Goal: Information Seeking & Learning: Learn about a topic

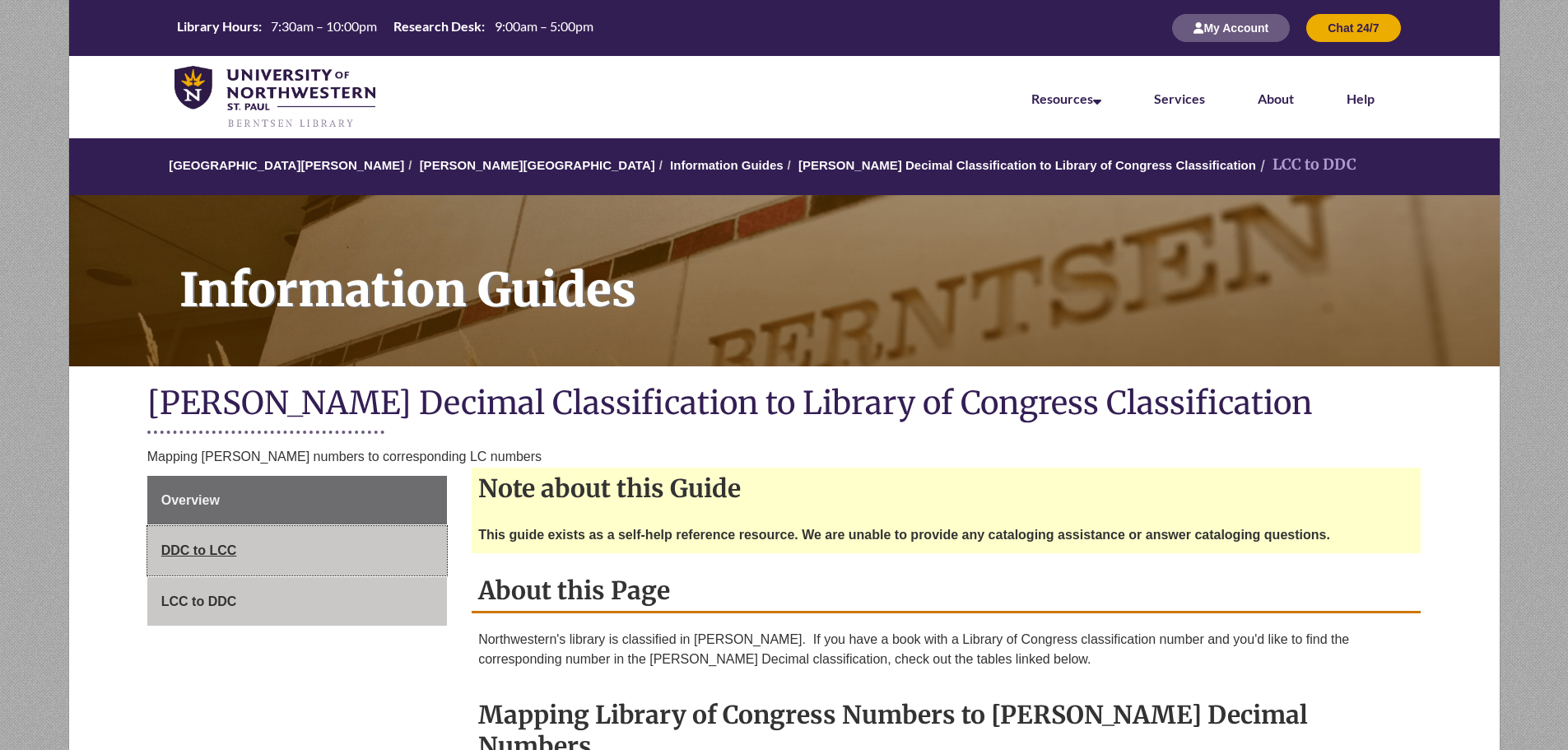
click at [312, 550] on link "DDC to LCC" at bounding box center [297, 551] width 300 height 49
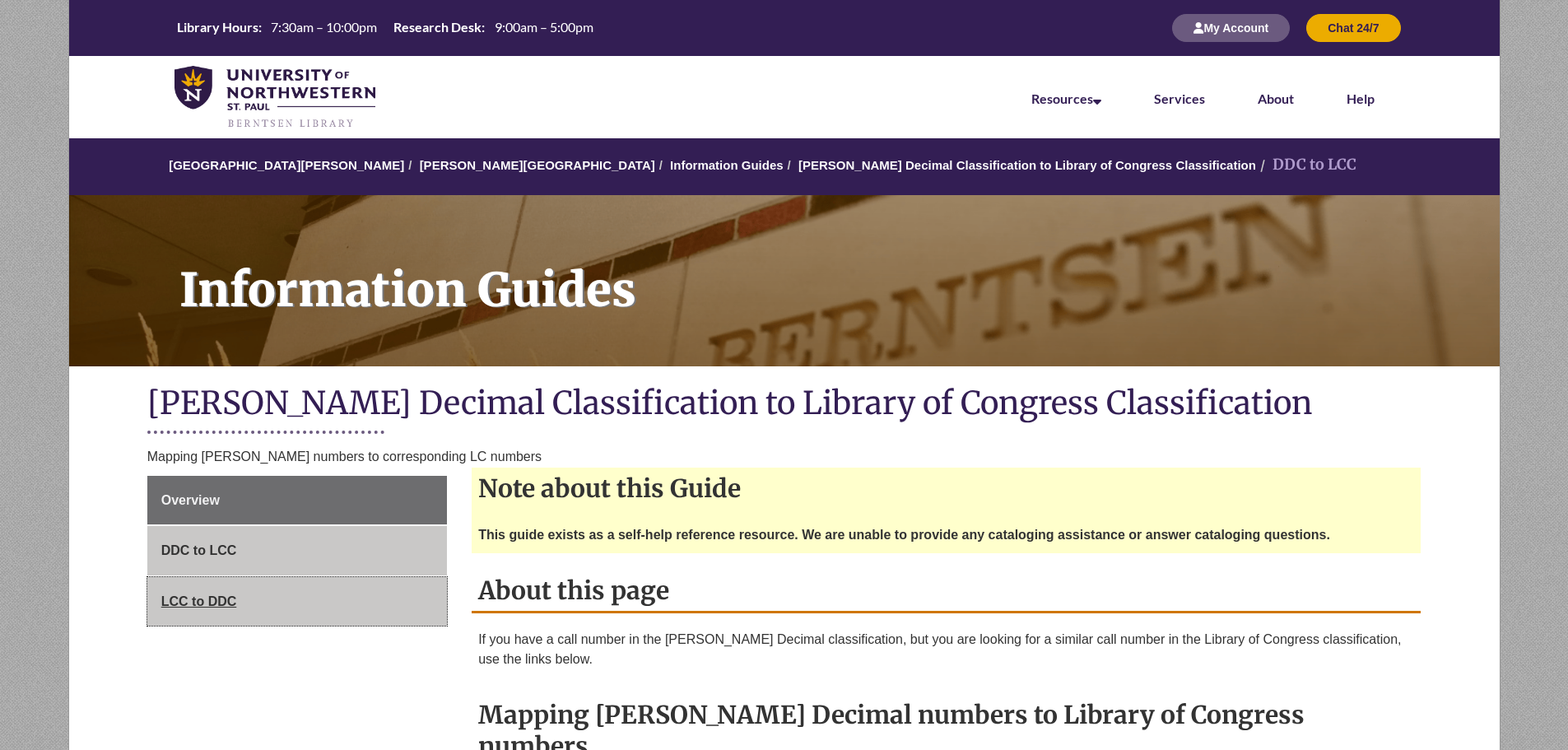
click at [258, 580] on link "LCC to DDC" at bounding box center [297, 602] width 300 height 49
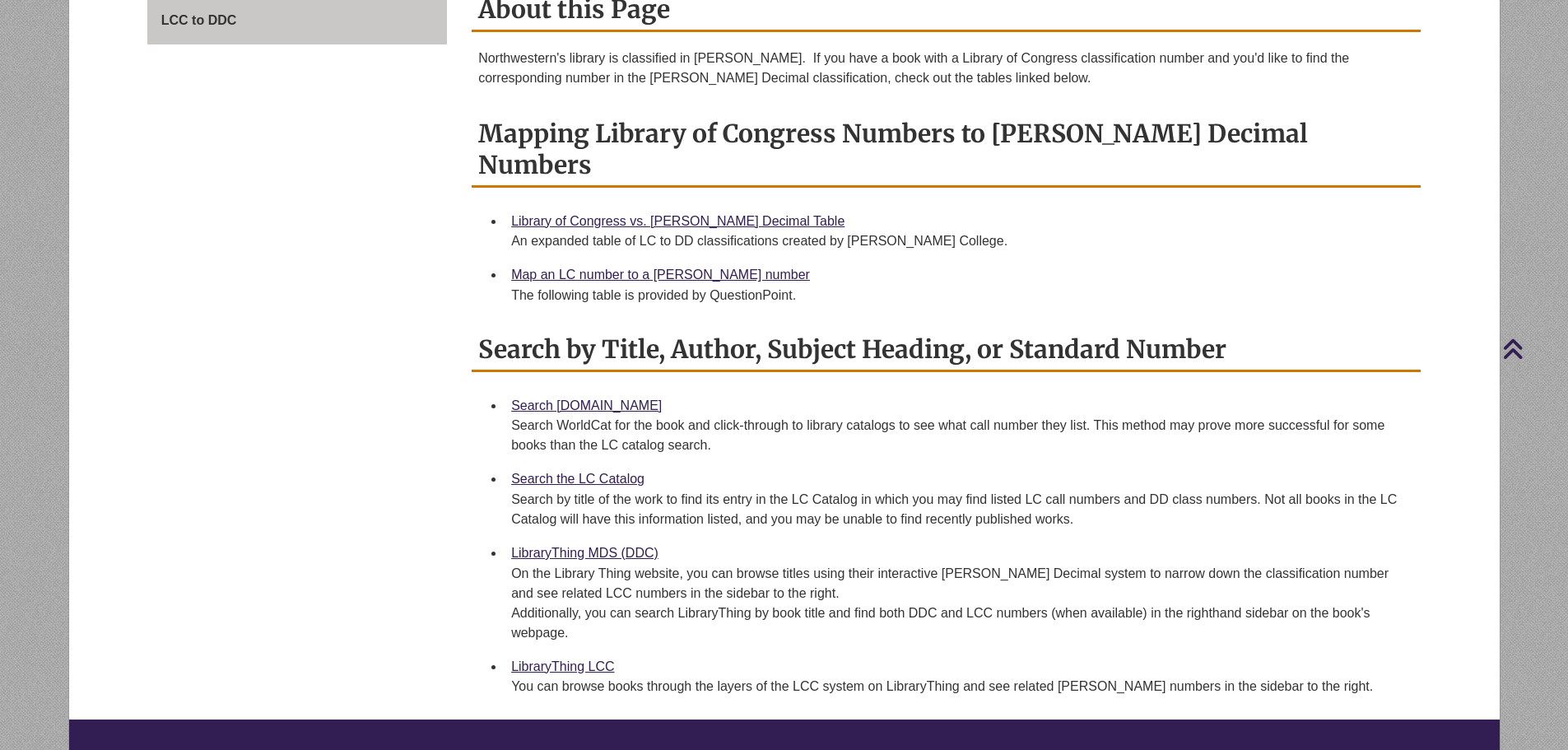
scroll to position [582, 0]
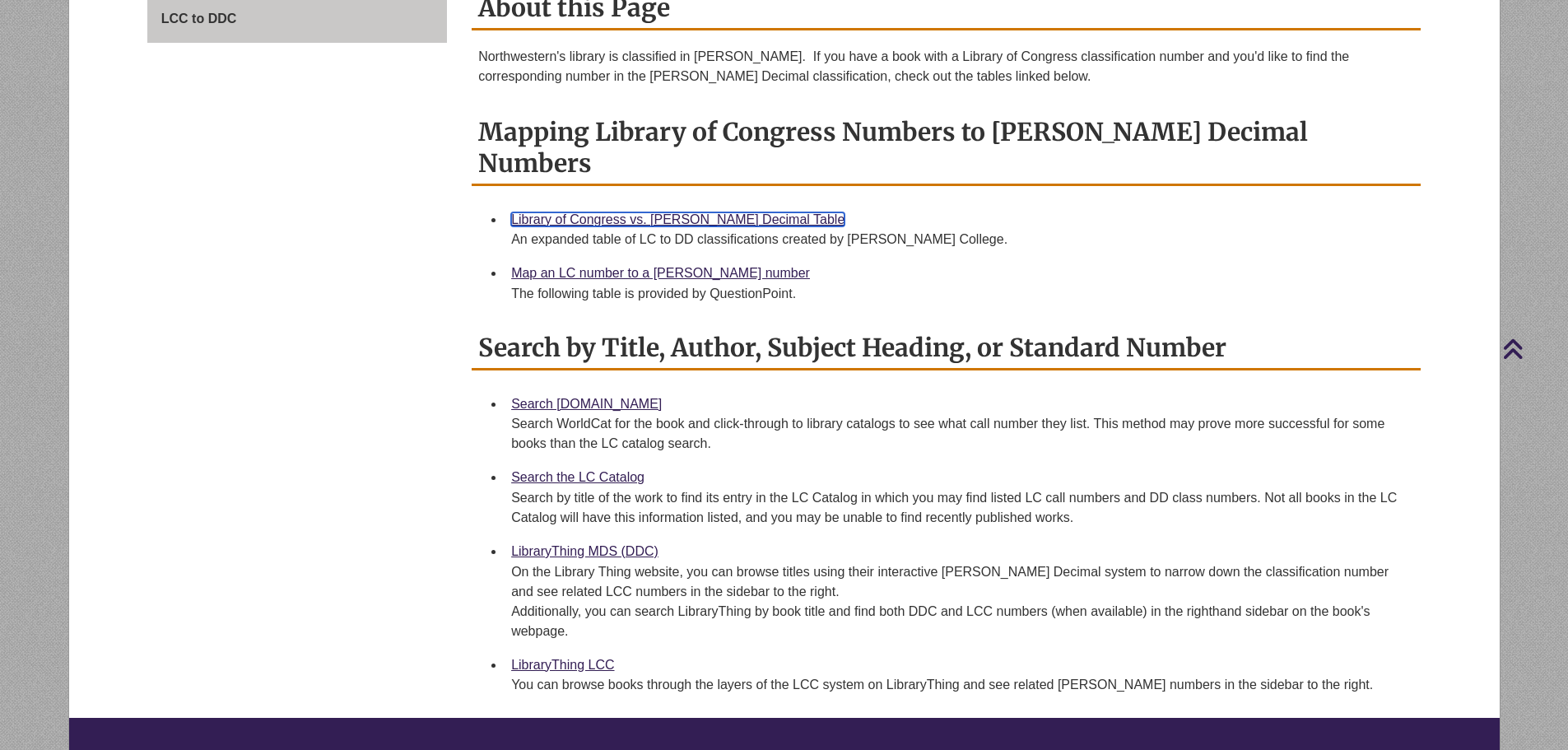
click at [592, 212] on link "Library of Congress vs. [PERSON_NAME] Decimal Table" at bounding box center [678, 219] width 333 height 14
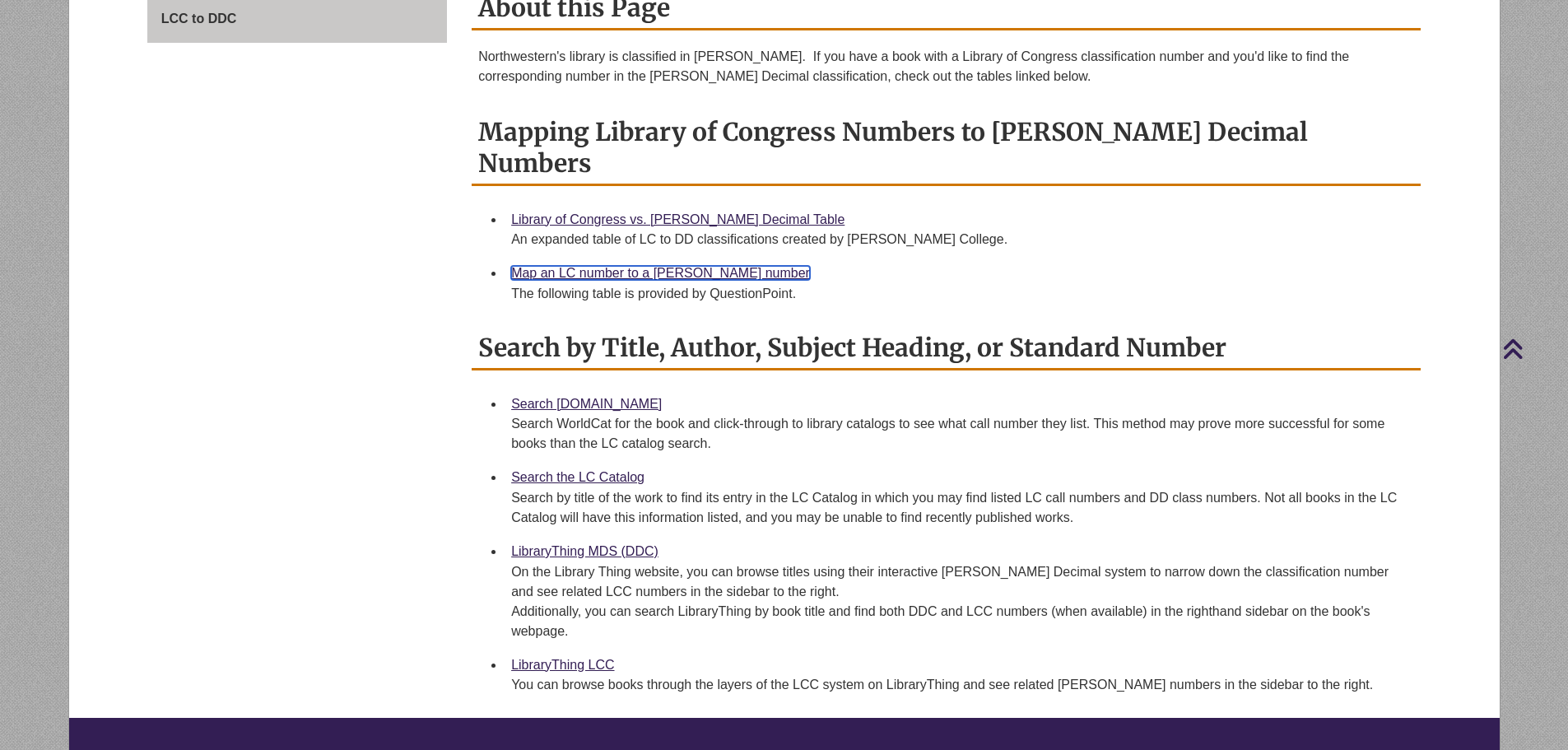
click at [579, 266] on link "Map an LC number to a [PERSON_NAME] number" at bounding box center [660, 273] width 299 height 14
